Goal: Find specific page/section: Find specific page/section

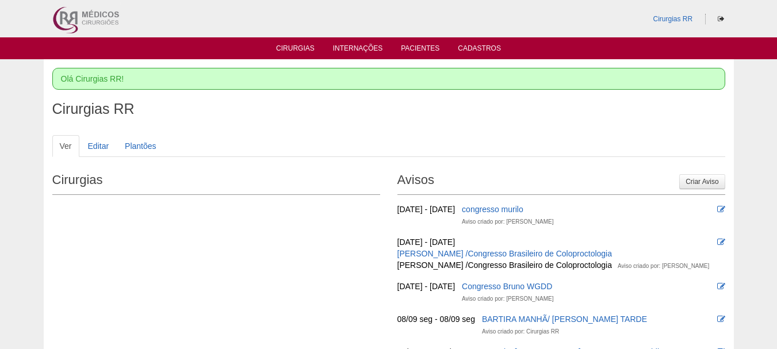
click at [413, 40] on ul "Cirurgias Internações Pacientes Cadastros" at bounding box center [388, 48] width 777 height 22
click at [414, 43] on ul "Cirurgias Internações Pacientes Cadastros" at bounding box center [388, 48] width 777 height 22
click at [411, 49] on link "Pacientes" at bounding box center [420, 49] width 39 height 10
click at [410, 50] on link "Pacientes" at bounding box center [420, 49] width 39 height 10
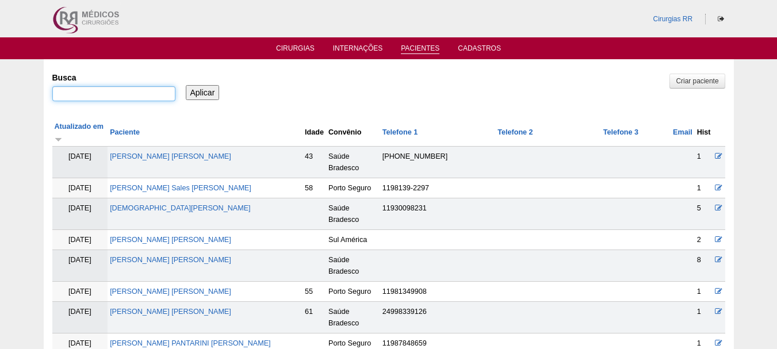
click at [127, 86] on input "Busca" at bounding box center [113, 93] width 123 height 15
paste input "[PERSON_NAME]"
type input "[PERSON_NAME]"
click at [201, 90] on input "Aplicar" at bounding box center [203, 92] width 34 height 15
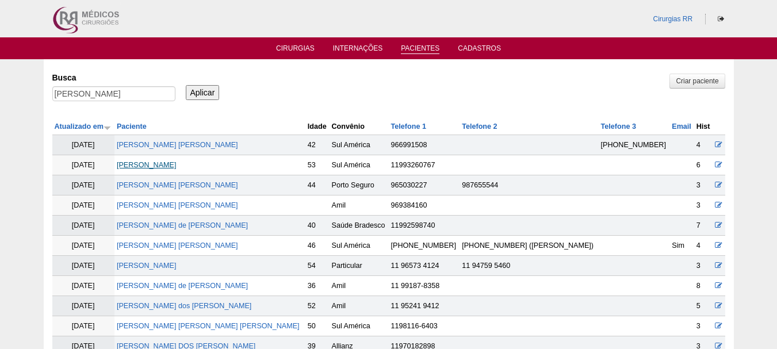
click at [177, 165] on link "[PERSON_NAME]" at bounding box center [147, 165] width 60 height 8
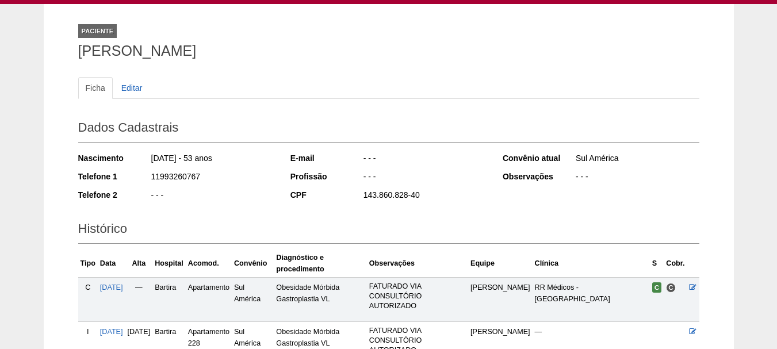
scroll to position [173, 0]
